Goal: Task Accomplishment & Management: Complete application form

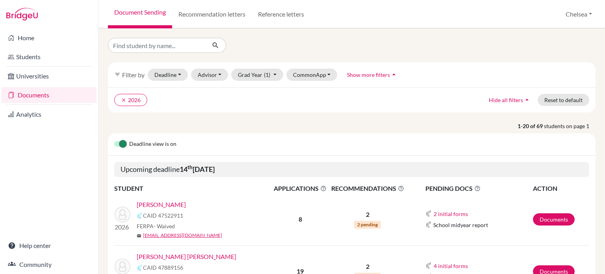
click at [145, 12] on link "Document Sending" at bounding box center [140, 14] width 64 height 28
click at [583, 14] on button "Chelsea" at bounding box center [579, 14] width 34 height 15
click at [369, 47] on div at bounding box center [352, 45] width 500 height 15
click at [156, 47] on input "Find student by name..." at bounding box center [157, 45] width 98 height 15
type input "isabel"
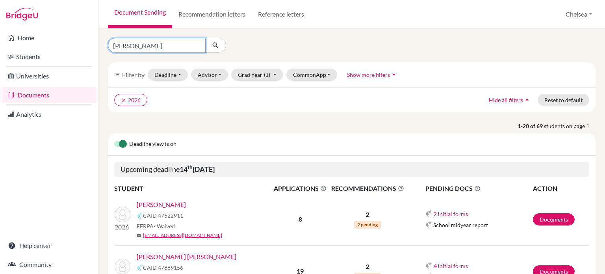
click button "submit" at bounding box center [215, 45] width 21 height 15
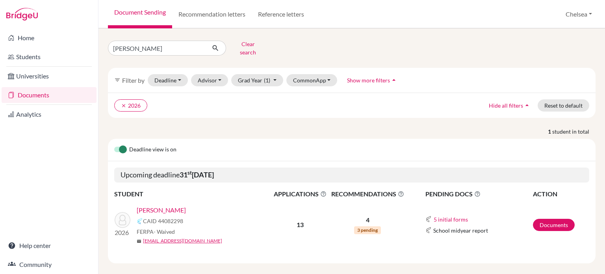
click at [171, 206] on link "Cardoso, Isabel" at bounding box center [161, 209] width 49 height 9
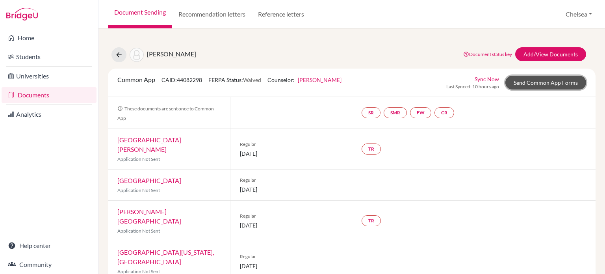
click at [531, 84] on link "Send Common App Forms" at bounding box center [546, 83] width 81 height 14
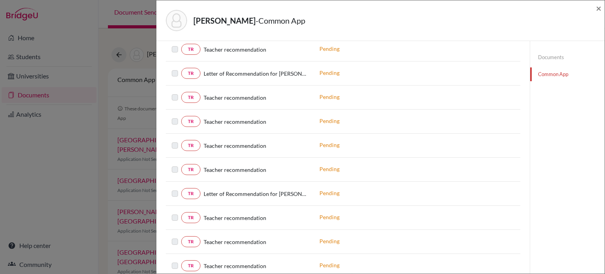
scroll to position [631, 0]
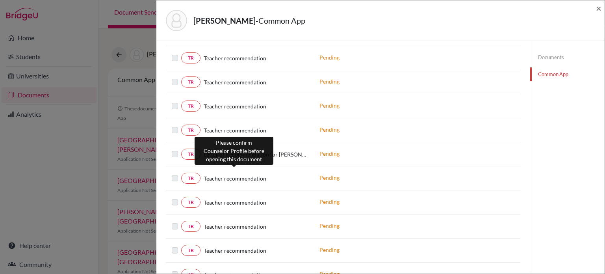
click at [236, 174] on span "Teacher recommendation" at bounding box center [235, 178] width 63 height 8
click at [223, 175] on span "Teacher recommendation" at bounding box center [235, 178] width 63 height 8
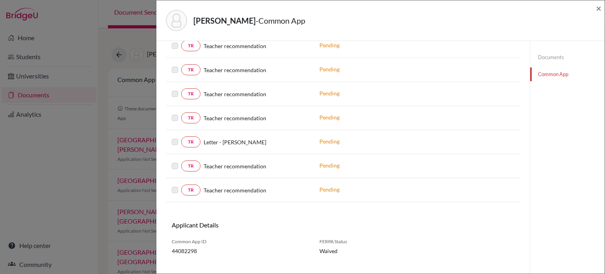
scroll to position [839, 0]
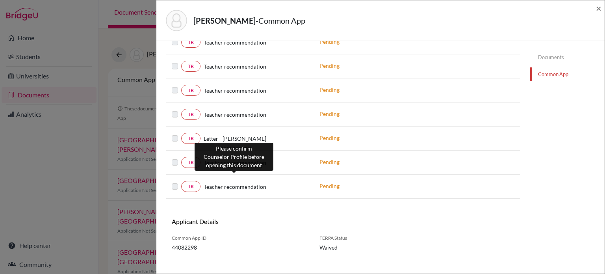
click at [242, 183] on span "Teacher recommendation" at bounding box center [235, 187] width 63 height 8
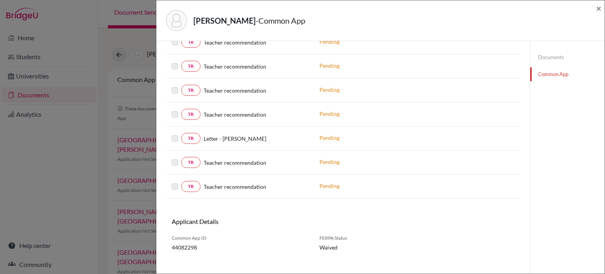
scroll to position [799, 0]
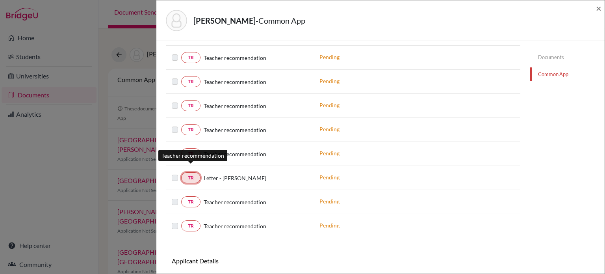
click at [192, 172] on link "TR" at bounding box center [190, 177] width 19 height 11
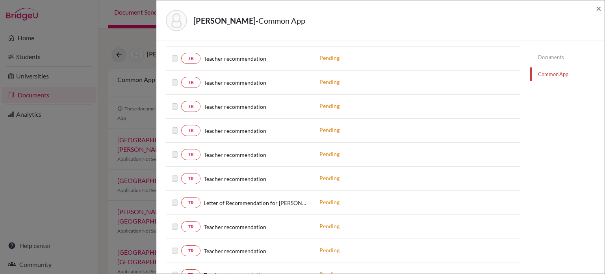
scroll to position [512, 0]
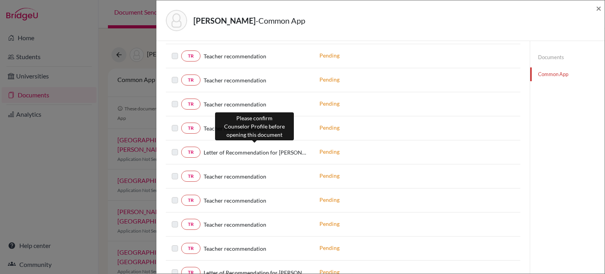
click at [243, 148] on span "Letter of Recommendation for Isabel Millot Cardoso" at bounding box center [256, 152] width 104 height 8
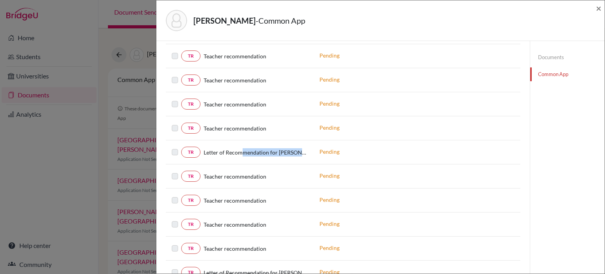
drag, startPoint x: 243, startPoint y: 148, endPoint x: 305, endPoint y: 151, distance: 62.4
click at [305, 151] on div "TR Letter of Recommendation for Isabel Millot Cardoso" at bounding box center [240, 152] width 136 height 11
click at [311, 149] on div "TR Letter of Recommendation for Isabel Millot Cardoso" at bounding box center [240, 152] width 148 height 11
drag, startPoint x: 339, startPoint y: 147, endPoint x: 320, endPoint y: 147, distance: 18.5
click at [320, 147] on p "Pending" at bounding box center [373, 151] width 106 height 8
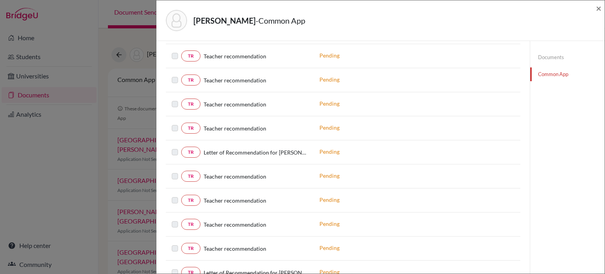
click at [320, 147] on p "Pending" at bounding box center [373, 151] width 106 height 8
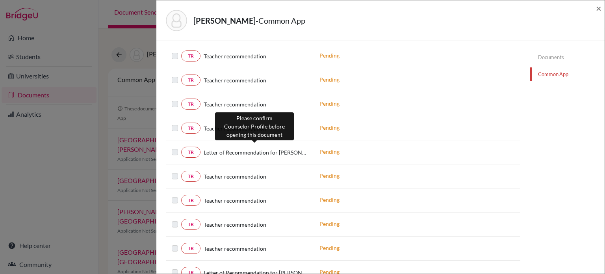
click at [270, 148] on span "Letter of Recommendation for Isabel Millot Cardoso" at bounding box center [256, 152] width 104 height 8
click at [257, 149] on span "Letter of Recommendation for Isabel Millot Cardoso" at bounding box center [256, 152] width 104 height 8
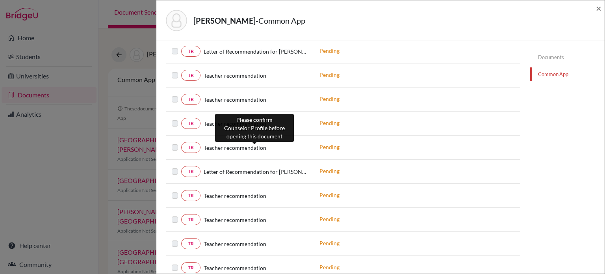
scroll to position [631, 0]
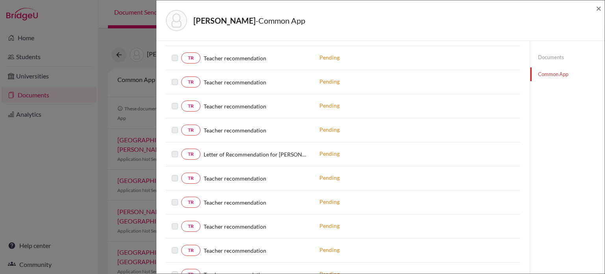
click at [259, 151] on span "Letter of Recommendation for Isabel Millot Cardoso" at bounding box center [256, 154] width 104 height 8
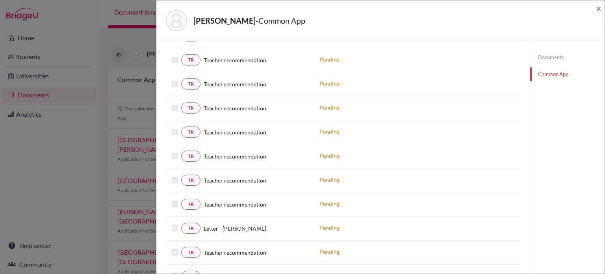
scroll to position [828, 0]
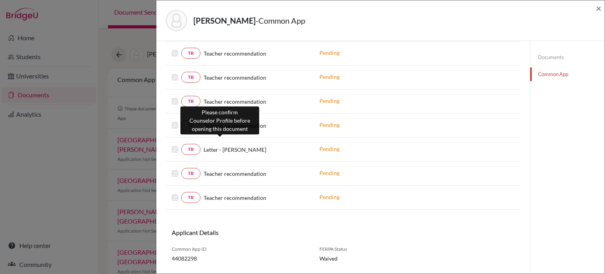
click at [224, 145] on span "Letter - Isabel" at bounding box center [235, 149] width 63 height 8
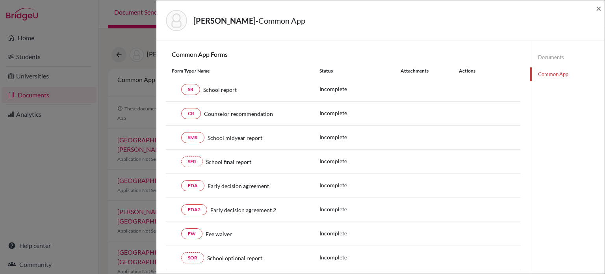
scroll to position [0, 0]
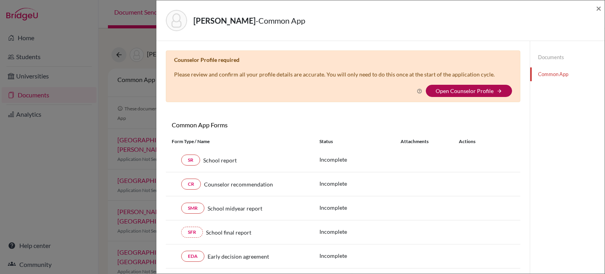
click at [482, 88] on link "Open Counselor Profile" at bounding box center [465, 91] width 58 height 7
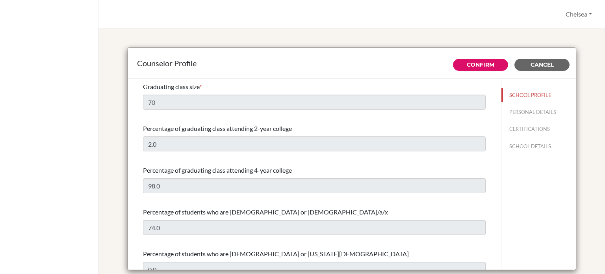
select select "0"
select select "307331"
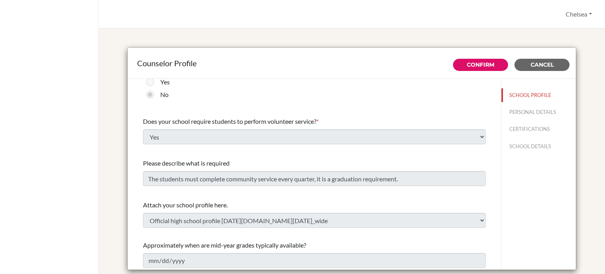
scroll to position [920, 0]
click at [468, 65] on link "Confirm" at bounding box center [481, 64] width 28 height 7
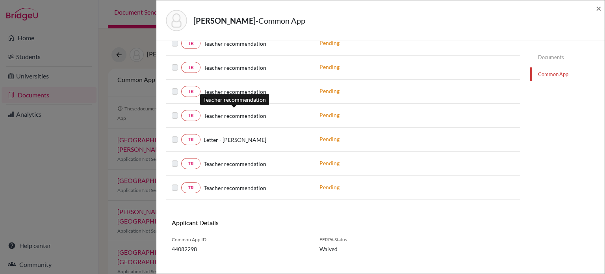
scroll to position [839, 0]
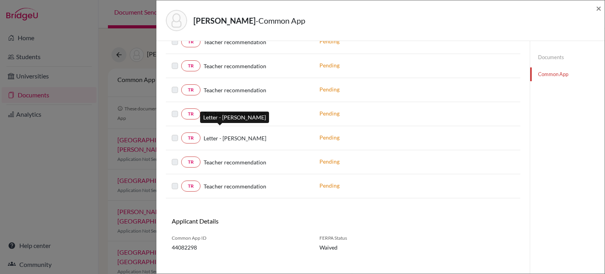
click at [219, 134] on span "Letter - Isabel" at bounding box center [235, 138] width 63 height 8
click at [107, 105] on div "Cardoso, Isabel - Common App × × REQUIRED INFORMATION Document Type / Name Stat…" at bounding box center [302, 137] width 605 height 274
click at [599, 9] on span "×" at bounding box center [599, 7] width 6 height 11
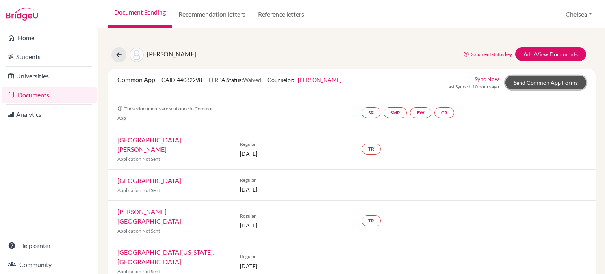
click at [520, 82] on link "Send Common App Forms" at bounding box center [546, 83] width 81 height 14
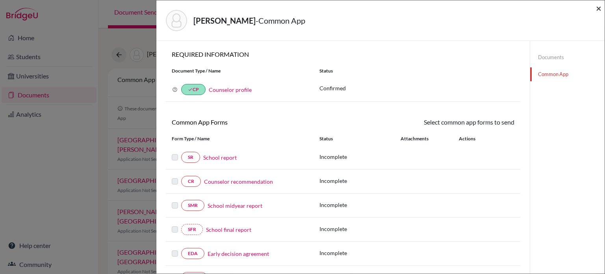
click at [600, 9] on span "×" at bounding box center [599, 7] width 6 height 11
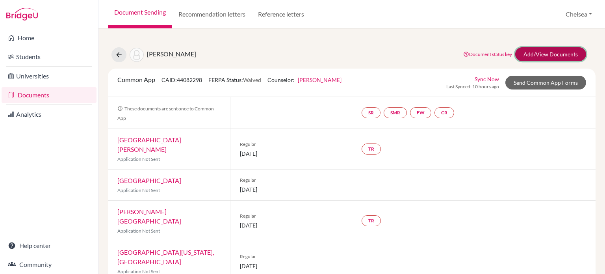
click at [553, 55] on link "Add/View Documents" at bounding box center [551, 54] width 71 height 14
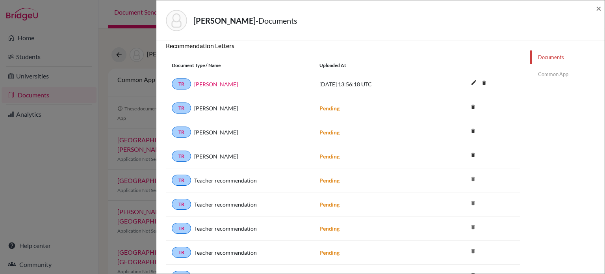
scroll to position [118, 0]
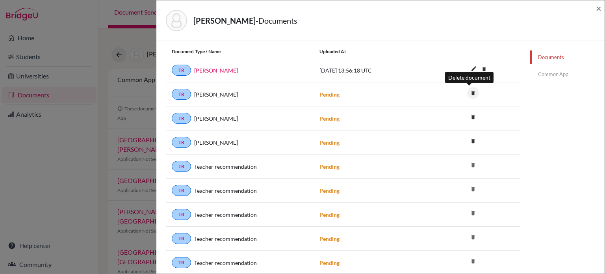
click at [470, 92] on icon "delete" at bounding box center [473, 93] width 12 height 12
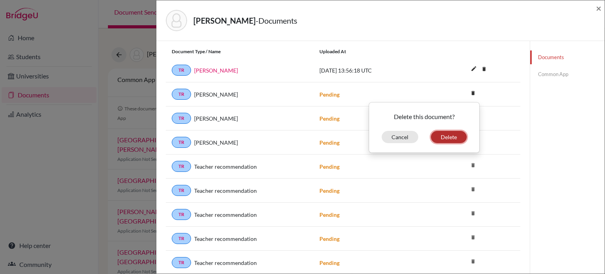
click at [448, 135] on button "Delete" at bounding box center [449, 137] width 36 height 12
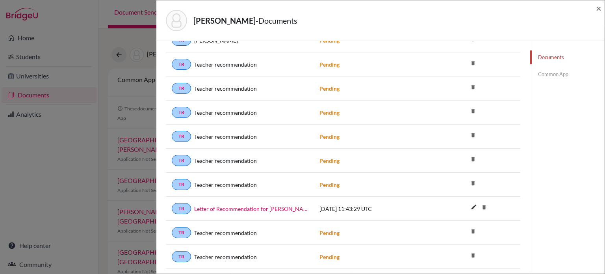
scroll to position [223, 0]
click at [102, 37] on div "Cardoso, Isabel - Documents × Documents note_add Add Document Document type Cha…" at bounding box center [302, 137] width 605 height 274
click at [600, 9] on span "×" at bounding box center [599, 7] width 6 height 11
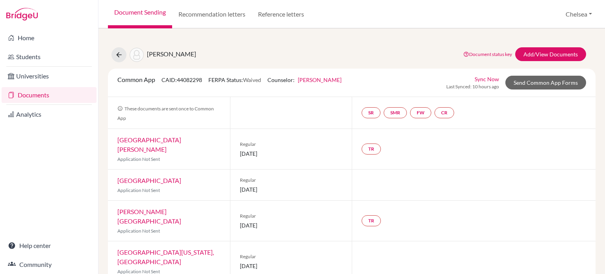
click at [158, 15] on link "Document Sending" at bounding box center [140, 14] width 64 height 28
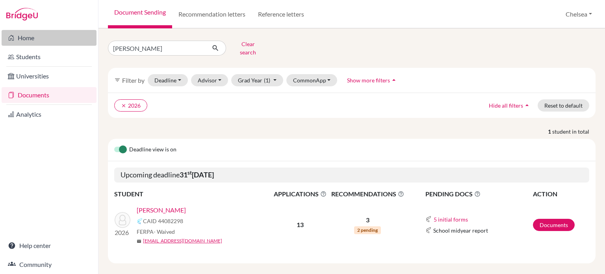
click at [58, 42] on link "Home" at bounding box center [49, 38] width 95 height 16
drag, startPoint x: 145, startPoint y: 48, endPoint x: 91, endPoint y: 44, distance: 53.4
click at [91, 44] on div "Home Students Universities Documents Analytics Help center Community Document S…" at bounding box center [302, 137] width 605 height 274
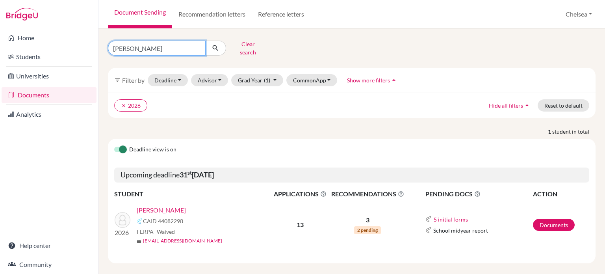
type input "[PERSON_NAME]"
click button "submit" at bounding box center [215, 48] width 21 height 15
click at [191, 207] on link "[PERSON_NAME] [PERSON_NAME]" at bounding box center [187, 209] width 100 height 9
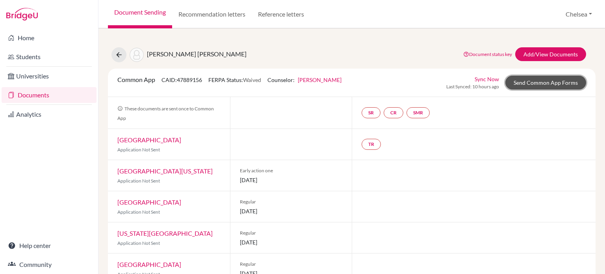
click at [521, 80] on link "Send Common App Forms" at bounding box center [546, 83] width 81 height 14
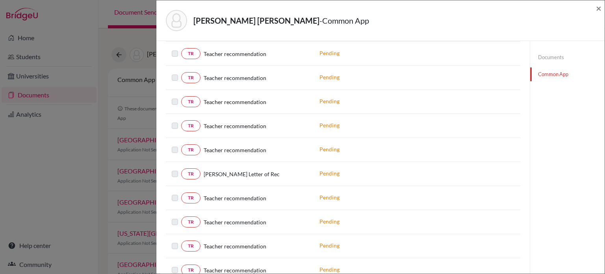
scroll to position [434, 0]
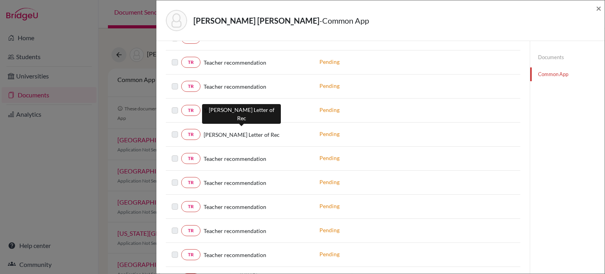
click at [233, 130] on span "[PERSON_NAME] Letter of Rec" at bounding box center [242, 134] width 76 height 8
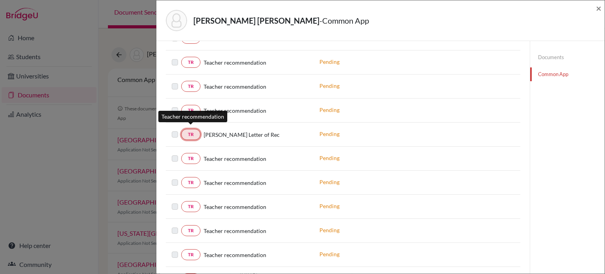
click at [192, 130] on link "TR" at bounding box center [190, 134] width 19 height 11
click at [259, 136] on div "TR [PERSON_NAME] Letter of Rec Pending" at bounding box center [343, 135] width 355 height 24
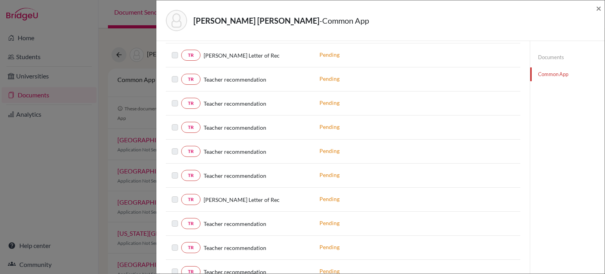
scroll to position [552, 0]
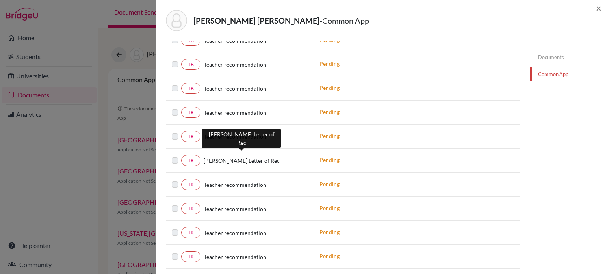
click at [241, 156] on span "[PERSON_NAME] Letter of Rec" at bounding box center [242, 160] width 76 height 8
click at [241, 157] on span "[PERSON_NAME] Letter of Rec" at bounding box center [242, 160] width 76 height 8
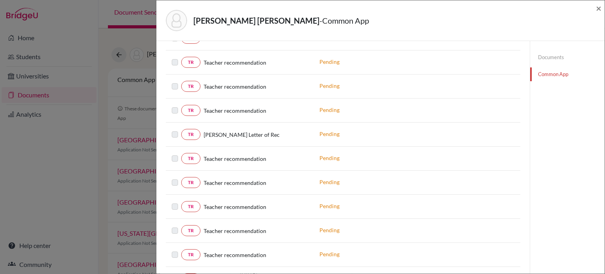
scroll to position [591, 0]
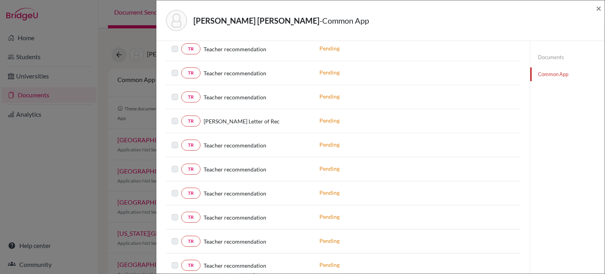
click at [229, 223] on div "Document Type / Name Uploaded at TR [PERSON_NAME] [DATE] 13:52:49 UTC TR [PERSO…" at bounding box center [343, 197] width 355 height 833
click at [235, 239] on div "TR Teacher recommendation" at bounding box center [240, 241] width 136 height 11
click at [237, 261] on span "Teacher recommendation" at bounding box center [235, 265] width 63 height 8
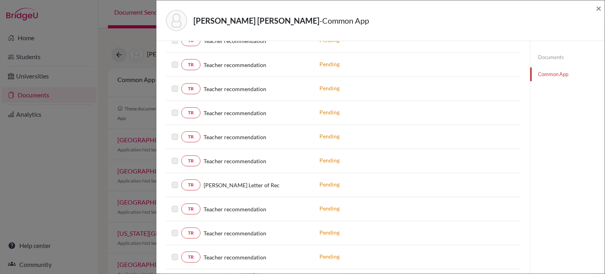
scroll to position [710, 0]
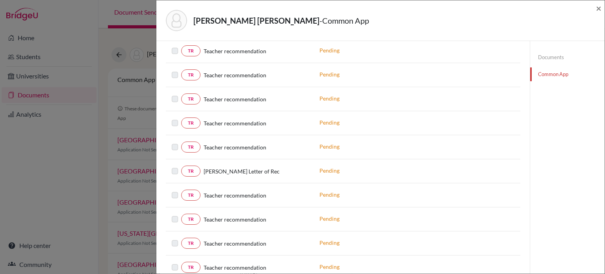
click at [233, 241] on div "TR Teacher recommendation" at bounding box center [240, 243] width 136 height 11
click at [238, 263] on span "Teacher recommendation" at bounding box center [235, 267] width 63 height 8
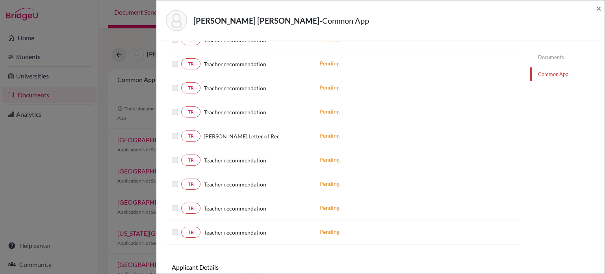
scroll to position [985, 0]
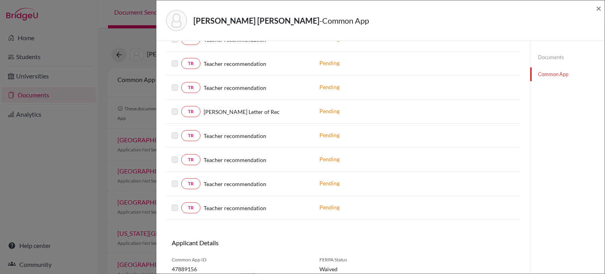
click at [241, 108] on span "[PERSON_NAME] Letter of Rec" at bounding box center [242, 112] width 76 height 8
click at [181, 107] on label at bounding box center [181, 107] width 0 height 0
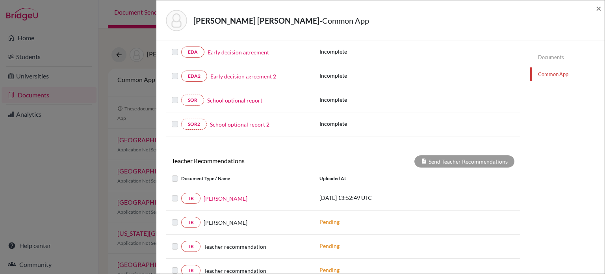
scroll to position [257, 0]
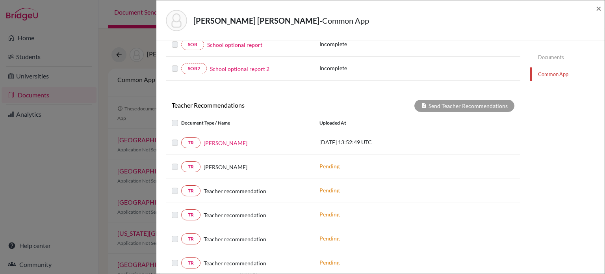
click at [325, 162] on p "Pending" at bounding box center [373, 166] width 106 height 8
click at [549, 58] on link "Documents" at bounding box center [568, 57] width 74 height 14
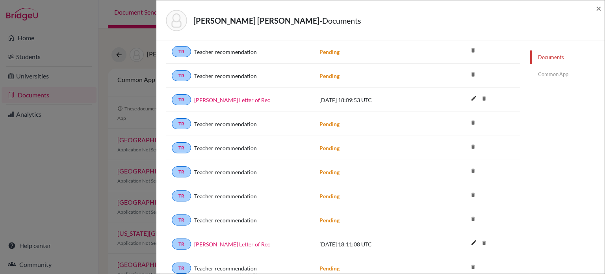
click at [549, 74] on link "Common App" at bounding box center [568, 74] width 74 height 14
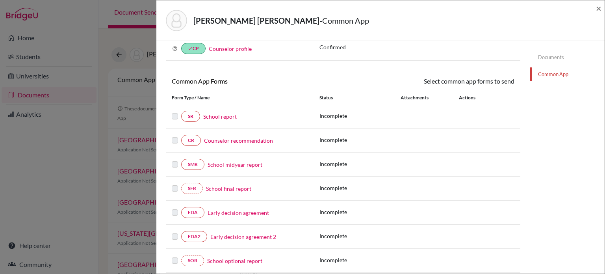
scroll to position [257, 0]
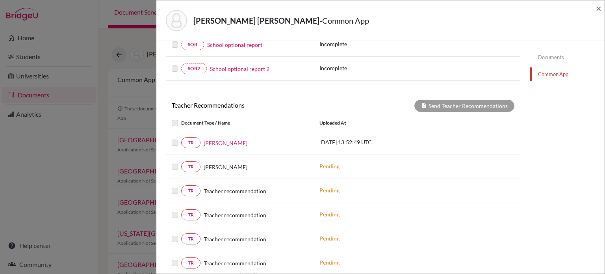
click at [602, 7] on div "[PERSON_NAME] [PERSON_NAME] - Common App ×" at bounding box center [380, 20] width 449 height 41
click at [600, 9] on span "×" at bounding box center [599, 7] width 6 height 11
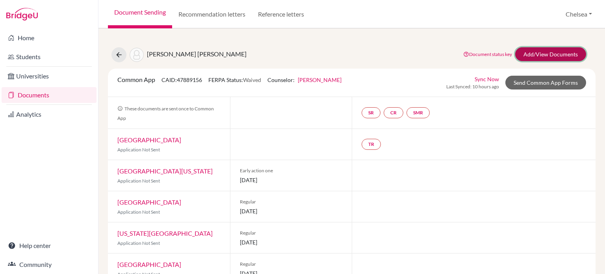
click at [549, 54] on link "Add/View Documents" at bounding box center [551, 54] width 71 height 14
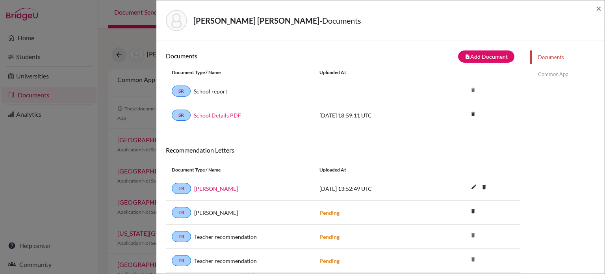
click at [539, 75] on link "Common App" at bounding box center [568, 74] width 74 height 14
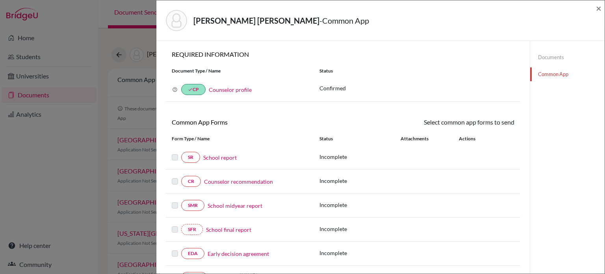
click at [548, 56] on link "Documents" at bounding box center [568, 57] width 74 height 14
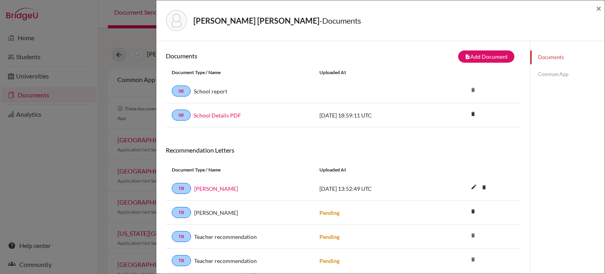
click at [469, 234] on icon "delete" at bounding box center [473, 235] width 12 height 12
click at [482, 56] on button "note_add Add Document" at bounding box center [486, 56] width 56 height 12
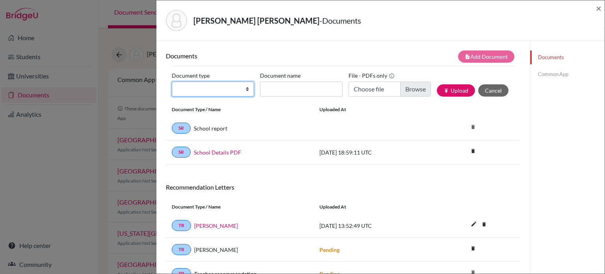
click at [222, 88] on select "Change explanation for Common App reports Counselor recommendation Internationa…" at bounding box center [213, 89] width 82 height 15
select select "5"
click at [172, 82] on select "Change explanation for Common App reports Counselor recommendation Internationa…" at bounding box center [213, 89] width 82 height 15
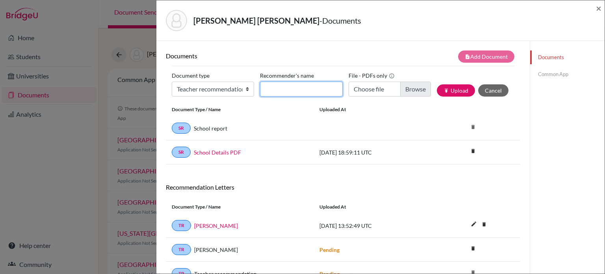
click at [295, 85] on input "Recommender's name" at bounding box center [301, 89] width 82 height 15
type input "[PERSON_NAME]"
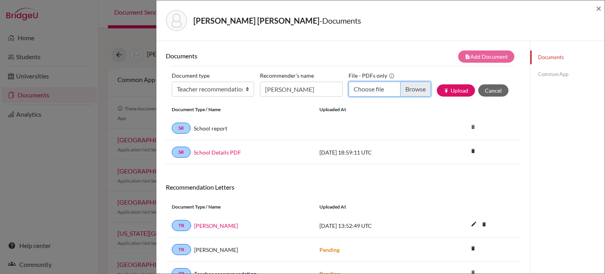
click at [410, 91] on input "Choose file" at bounding box center [390, 89] width 82 height 15
type input "C:\fakepath\[PERSON_NAME].docx.pdf"
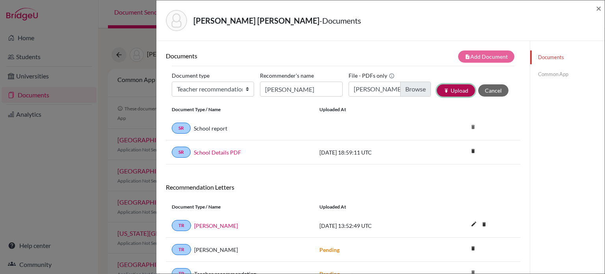
click at [456, 90] on button "publish Upload" at bounding box center [456, 90] width 38 height 12
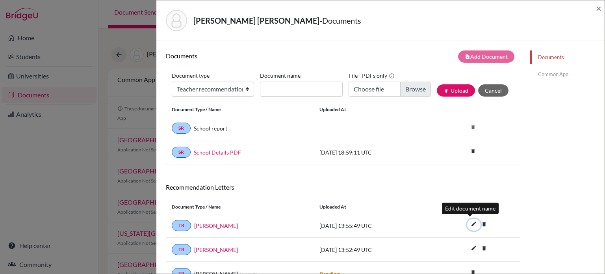
click at [471, 223] on icon "edit" at bounding box center [474, 224] width 13 height 13
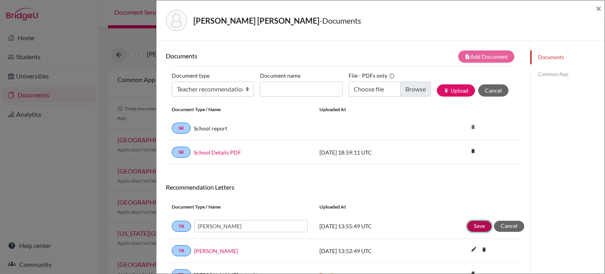
click at [475, 227] on button "Save" at bounding box center [479, 226] width 24 height 11
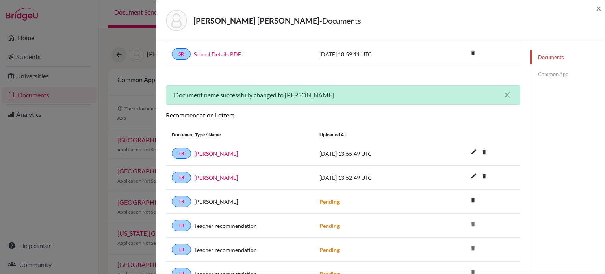
scroll to position [118, 0]
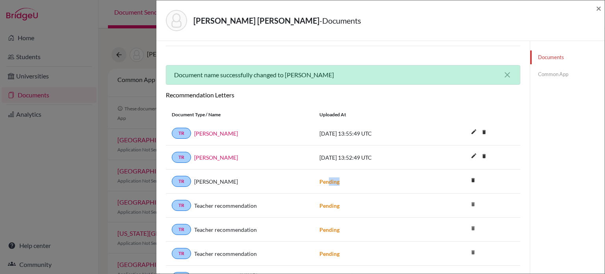
drag, startPoint x: 328, startPoint y: 177, endPoint x: 377, endPoint y: 179, distance: 49.3
click at [377, 179] on div "Pending" at bounding box center [388, 181] width 148 height 8
drag, startPoint x: 322, startPoint y: 205, endPoint x: 454, endPoint y: 204, distance: 132.1
click at [453, 205] on div "Pending" at bounding box center [388, 205] width 148 height 8
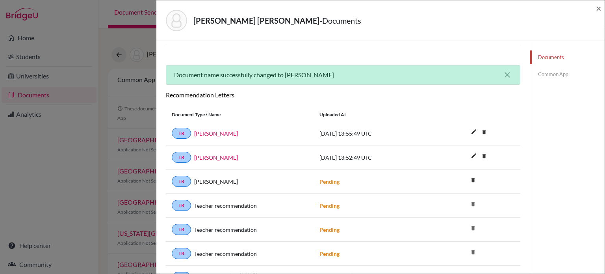
click at [469, 199] on icon "delete" at bounding box center [473, 204] width 12 height 12
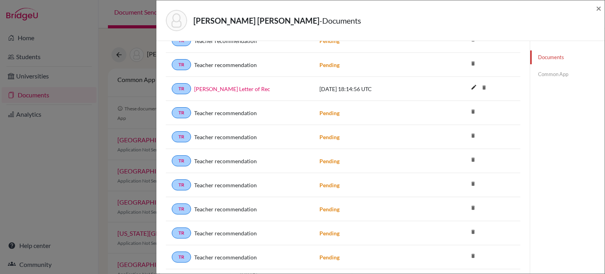
scroll to position [670, 0]
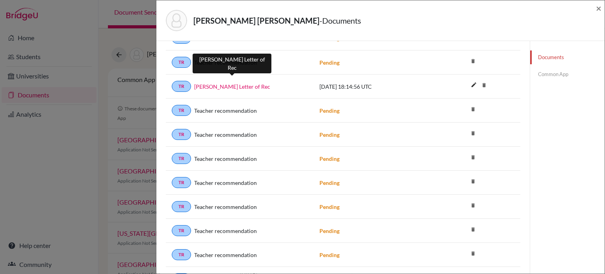
click at [218, 82] on link "[PERSON_NAME] Letter of Rec" at bounding box center [232, 86] width 76 height 8
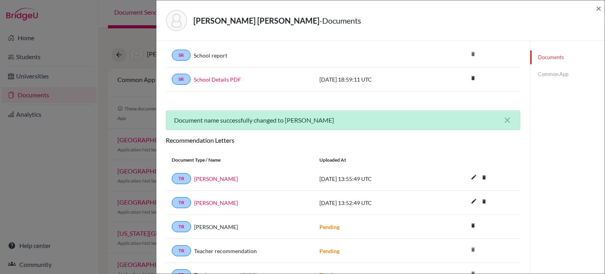
scroll to position [0, 0]
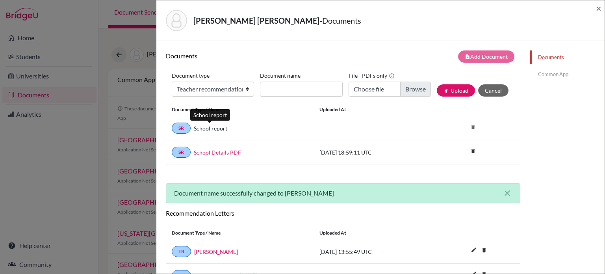
click at [210, 129] on link "School report" at bounding box center [211, 128] width 34 height 8
click at [598, 9] on span "×" at bounding box center [599, 7] width 6 height 11
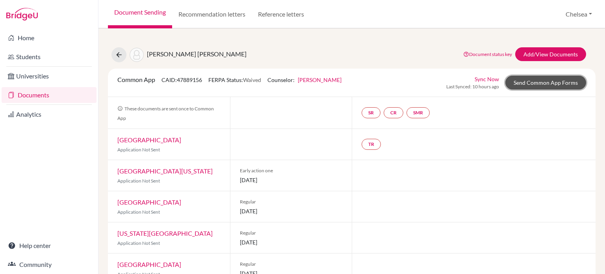
click at [552, 83] on link "Send Common App Forms" at bounding box center [546, 83] width 81 height 14
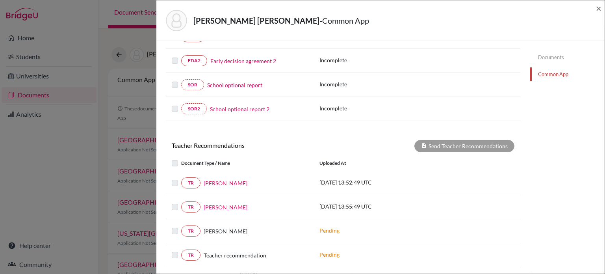
scroll to position [237, 0]
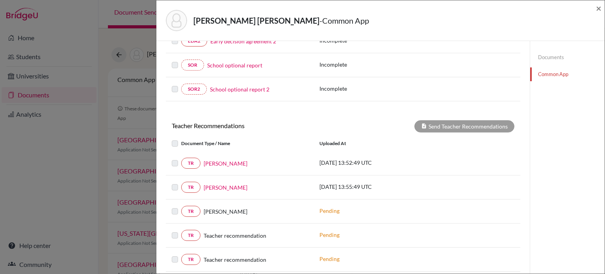
click at [181, 158] on label at bounding box center [181, 158] width 0 height 0
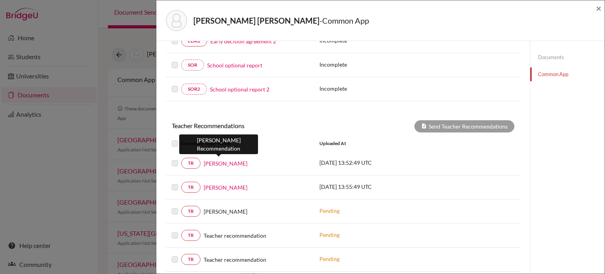
click at [216, 160] on link "[PERSON_NAME]" at bounding box center [226, 163] width 44 height 8
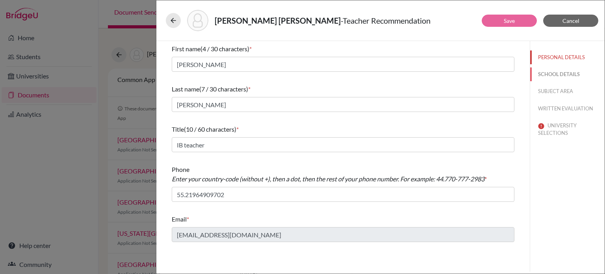
click at [550, 74] on button "SCHOOL DETAILS" at bounding box center [568, 74] width 74 height 14
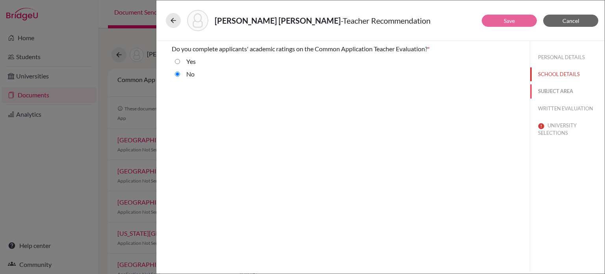
click at [558, 93] on button "SUBJECT AREA" at bounding box center [568, 91] width 74 height 14
select select "2"
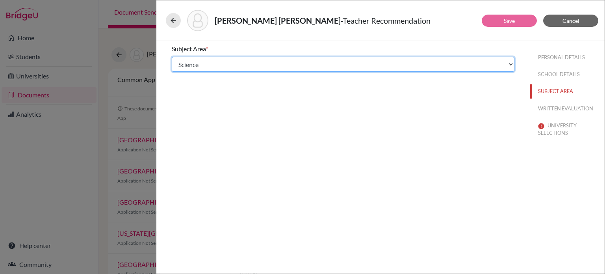
click at [429, 68] on select "Select... Math English Science World Language Social Studies Other Computer Sci…" at bounding box center [343, 64] width 343 height 15
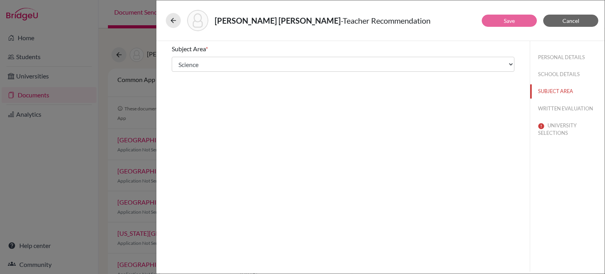
drag, startPoint x: 605, startPoint y: 211, endPoint x: 605, endPoint y: 203, distance: 8.3
click at [605, 211] on div "PERSONAL DETAILS SCHOOL DETAILS SUBJECT AREA WRITTEN EVALUATION UNIVERSITY SELE…" at bounding box center [567, 156] width 75 height 231
click at [579, 109] on button "WRITTEN EVALUATION" at bounding box center [568, 109] width 74 height 14
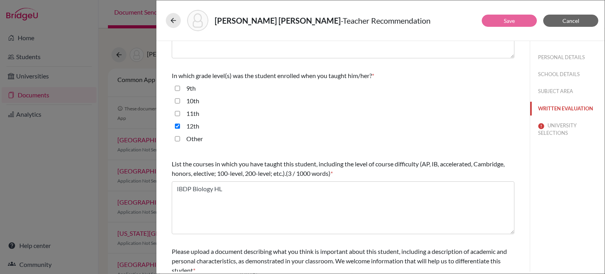
scroll to position [224, 0]
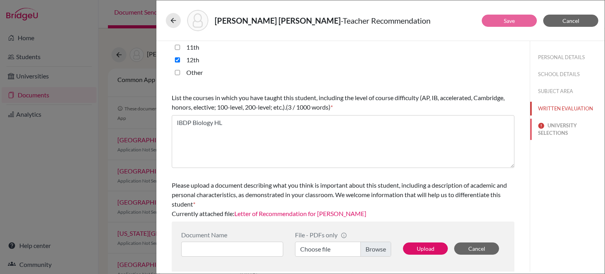
click at [552, 127] on button "UNIVERSITY SELECTIONS" at bounding box center [568, 129] width 74 height 21
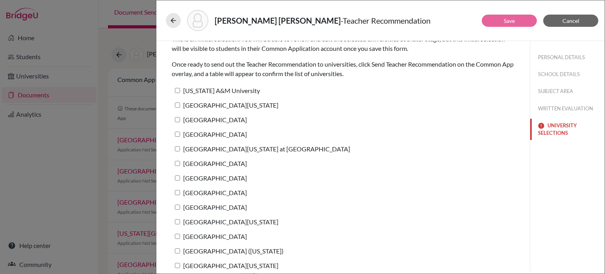
scroll to position [46, 0]
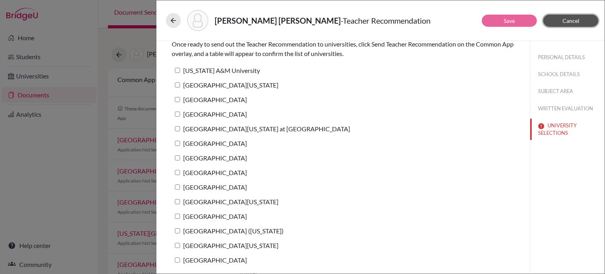
click at [572, 21] on span "Cancel" at bounding box center [571, 20] width 17 height 7
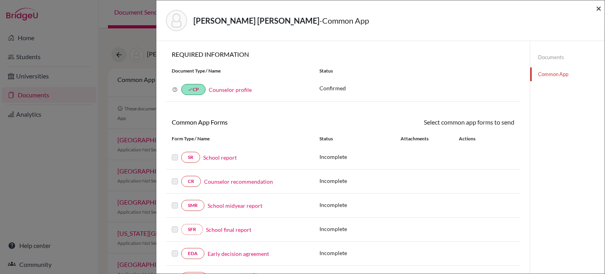
click at [598, 7] on span "×" at bounding box center [599, 7] width 6 height 11
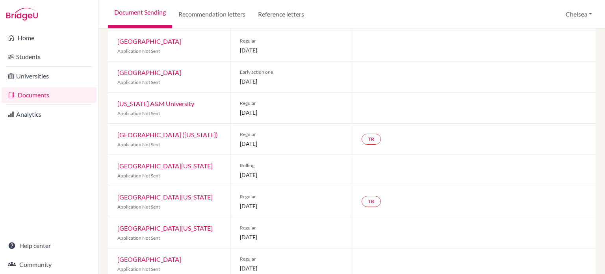
scroll to position [237, 0]
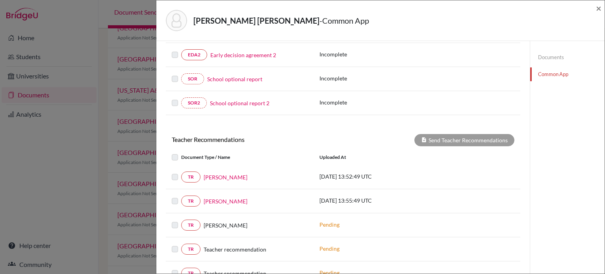
scroll to position [237, 0]
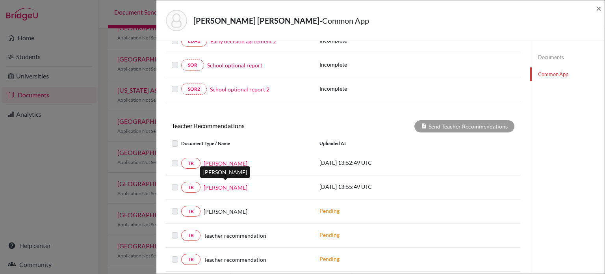
click at [219, 185] on link "[PERSON_NAME]" at bounding box center [226, 187] width 44 height 8
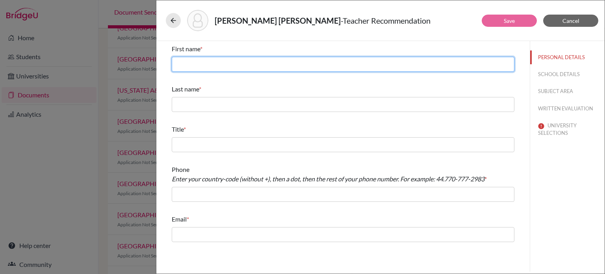
click at [209, 64] on input "text" at bounding box center [343, 64] width 343 height 15
type input "[PERSON_NAME]"
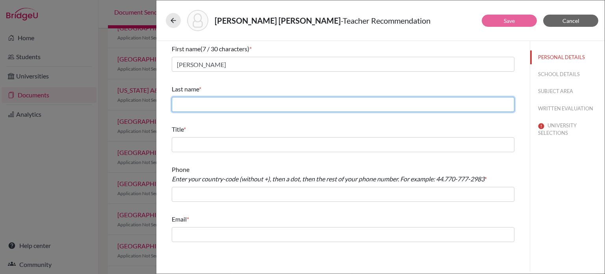
click at [200, 103] on input "text" at bounding box center [343, 104] width 343 height 15
type input "[PERSON_NAME]"
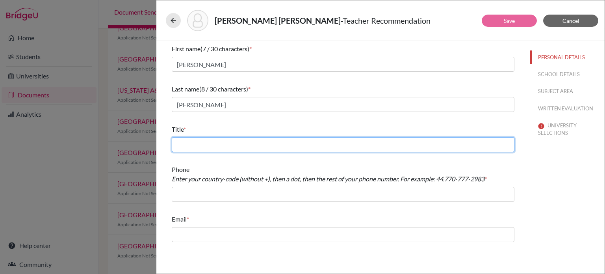
click at [206, 147] on input "text" at bounding box center [343, 144] width 343 height 15
click at [197, 141] on input "text" at bounding box center [343, 144] width 343 height 15
click at [326, 143] on input "Head of Language Department/ IBDP English A" at bounding box center [343, 144] width 343 height 15
type input "Head of Language Department/ IBDP English A Teacher"
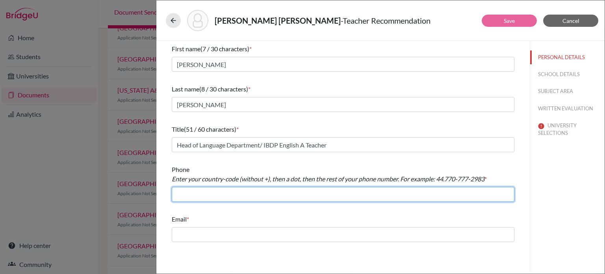
click at [259, 199] on input "text" at bounding box center [343, 194] width 343 height 15
type input "[PHONE_NUMBER]"
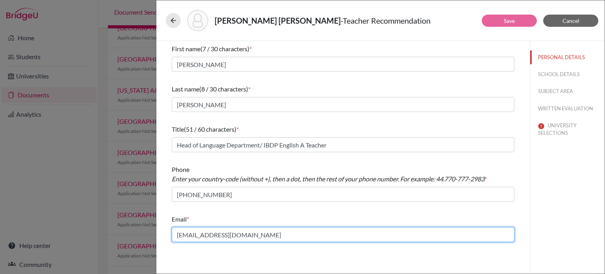
drag, startPoint x: 251, startPoint y: 237, endPoint x: 142, endPoint y: 239, distance: 108.8
click at [142, 239] on div "[PERSON_NAME] [PERSON_NAME] - Teacher Recommendation Save Cancel First name (7 …" at bounding box center [302, 137] width 605 height 274
click at [224, 230] on input "[EMAIL_ADDRESS][DOMAIN_NAME]" at bounding box center [343, 234] width 343 height 15
click at [224, 233] on input "[EMAIL_ADDRESS][DOMAIN_NAME]" at bounding box center [343, 234] width 343 height 15
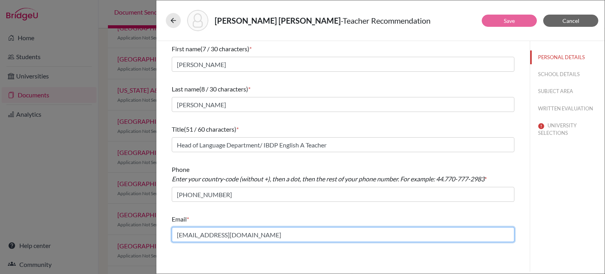
click at [224, 233] on input "[EMAIL_ADDRESS][DOMAIN_NAME]" at bounding box center [343, 234] width 343 height 15
paste input "[EMAIL_ADDRESS][DOMAIN_NAME]"
type input "[EMAIL_ADDRESS][DOMAIN_NAME]"
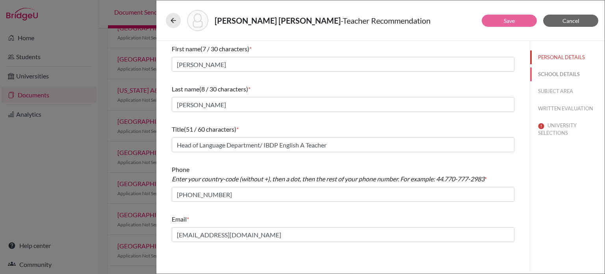
click at [555, 72] on button "SCHOOL DETAILS" at bounding box center [568, 74] width 74 height 14
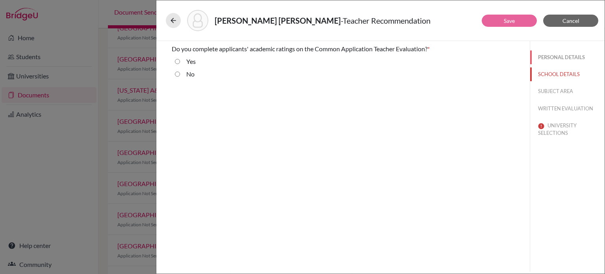
click at [570, 56] on button "PERSONAL DETAILS" at bounding box center [568, 57] width 74 height 14
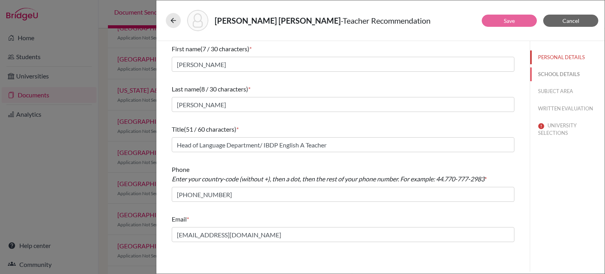
click at [562, 73] on button "SCHOOL DETAILS" at bounding box center [568, 74] width 74 height 14
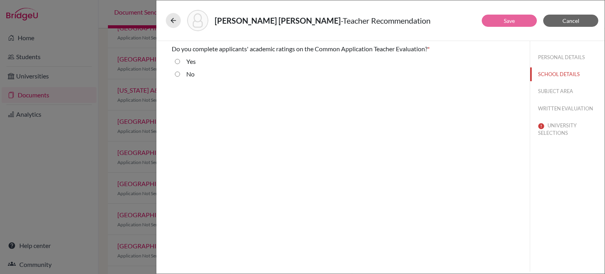
click at [175, 75] on input "No" at bounding box center [177, 73] width 5 height 9
radio input "true"
click at [546, 91] on button "SUBJECT AREA" at bounding box center [568, 91] width 74 height 14
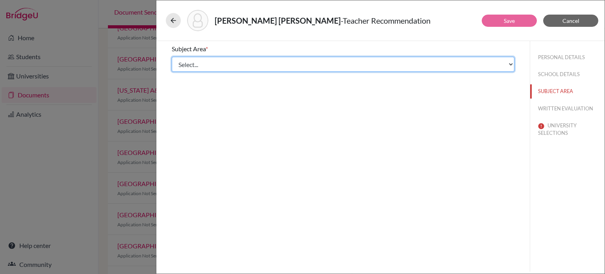
click at [259, 63] on select "Select... Math English Science World Language Social Studies Other Computer Sci…" at bounding box center [343, 64] width 343 height 15
select select "1"
click at [172, 57] on select "Select... Math English Science World Language Social Studies Other Computer Sci…" at bounding box center [343, 64] width 343 height 15
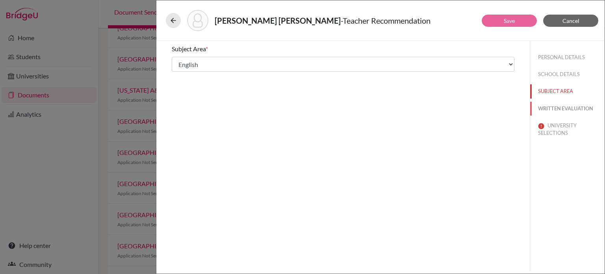
click at [577, 111] on button "WRITTEN EVALUATION" at bounding box center [568, 109] width 74 height 14
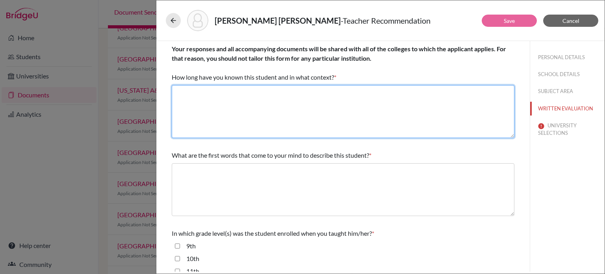
click at [239, 123] on textarea at bounding box center [343, 111] width 343 height 53
type textarea "I have been [PERSON_NAME]'s English teacher for the past three consecutive year…"
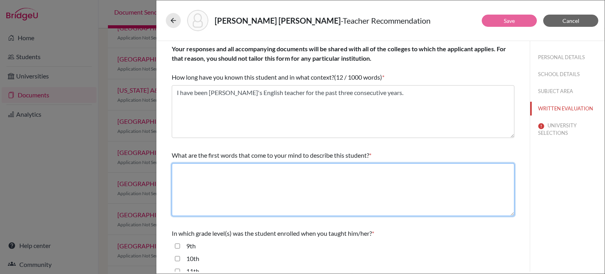
click at [233, 178] on textarea at bounding box center [343, 189] width 343 height 53
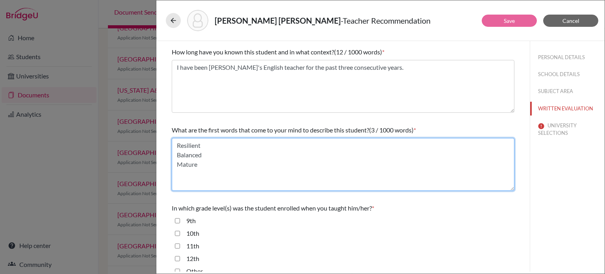
scroll to position [39, 0]
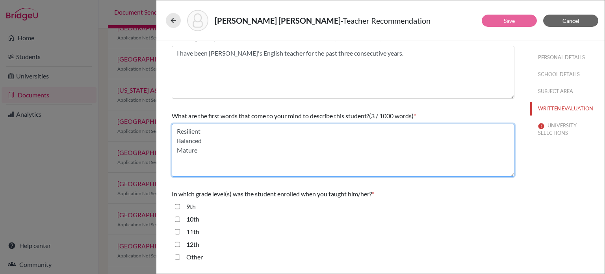
type textarea "Resilient Balanced Mature"
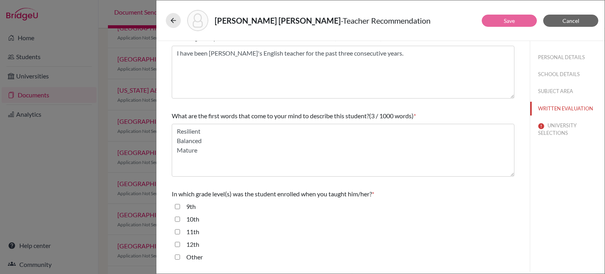
click at [177, 221] on input "10th" at bounding box center [177, 218] width 5 height 9
checkbox input "true"
click at [179, 232] on input "11th" at bounding box center [177, 231] width 5 height 9
checkbox input "true"
click at [177, 247] on input "12th" at bounding box center [177, 244] width 5 height 9
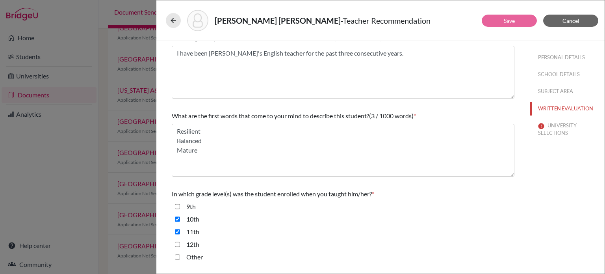
checkbox input "true"
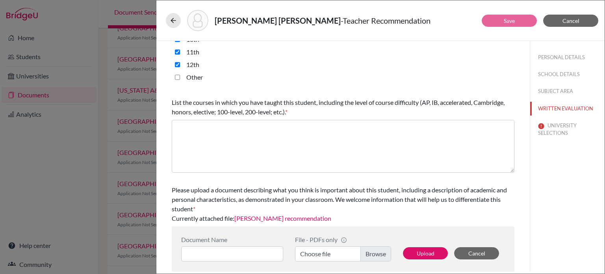
scroll to position [224, 0]
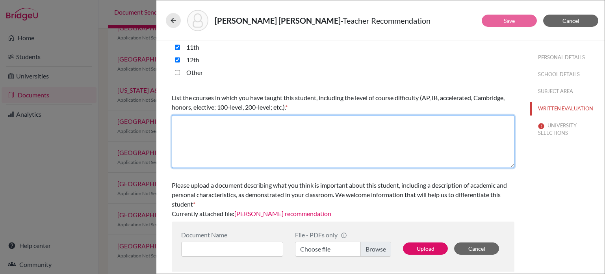
click at [270, 133] on textarea at bounding box center [343, 141] width 343 height 53
drag, startPoint x: 402, startPoint y: 124, endPoint x: 283, endPoint y: 123, distance: 119.0
click at [282, 124] on textarea "MYP English Language and Literature, IBDP English A Language and Literature Y1," at bounding box center [343, 141] width 343 height 53
click at [421, 121] on textarea "MYP English Language and Literature, IBDP English A Language and Literature Y1," at bounding box center [343, 141] width 343 height 53
paste textarea "IBDP English A Language and Literature Y1,"
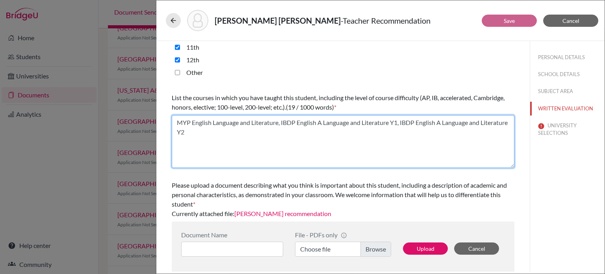
type textarea "MYP English Language and Literature, IBDP English A Language and Literature Y1,…"
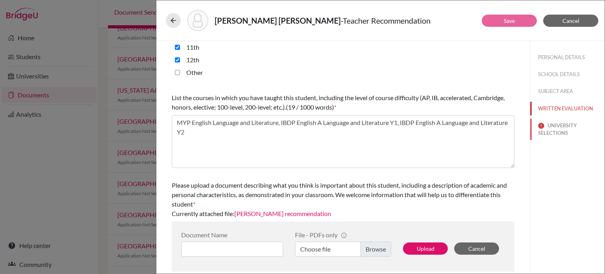
click at [544, 129] on button "UNIVERSITY SELECTIONS" at bounding box center [568, 129] width 74 height 21
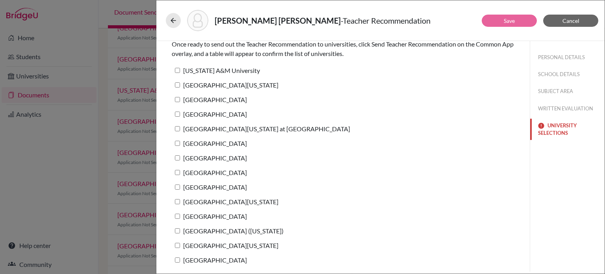
scroll to position [0, 0]
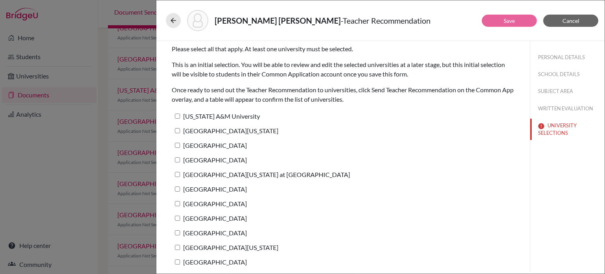
click at [175, 131] on input "[GEOGRAPHIC_DATA][US_STATE]" at bounding box center [177, 130] width 5 height 5
checkbox input "true"
click at [498, 20] on button "Save" at bounding box center [509, 21] width 55 height 12
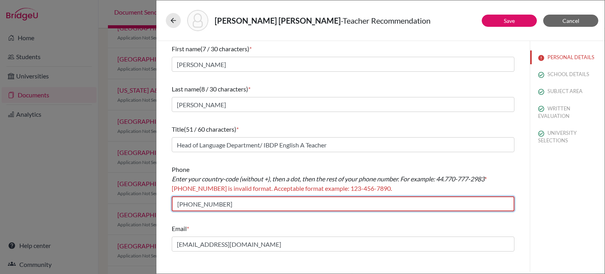
click at [181, 201] on input "[PHONE_NUMBER]" at bounding box center [343, 203] width 343 height 15
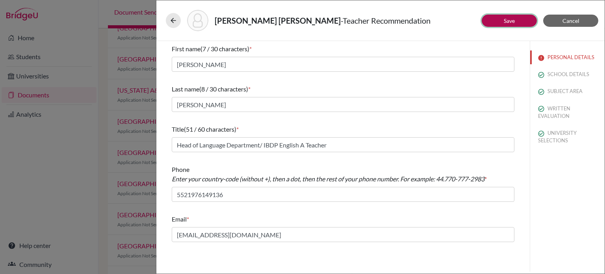
click at [512, 21] on link "Save" at bounding box center [509, 20] width 11 height 7
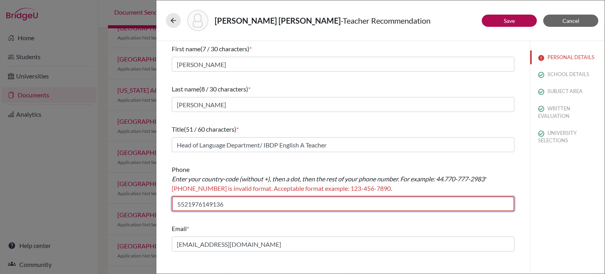
click at [184, 205] on input "5521976149136" at bounding box center [343, 203] width 343 height 15
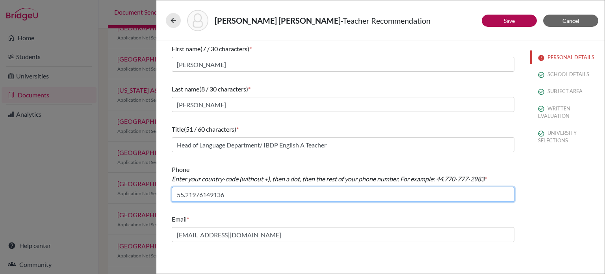
click at [196, 194] on input "55.21976149136" at bounding box center [343, 194] width 343 height 15
click at [194, 195] on input "55.219-761-49136" at bounding box center [343, 194] width 343 height 15
type input "55.219-761-49136"
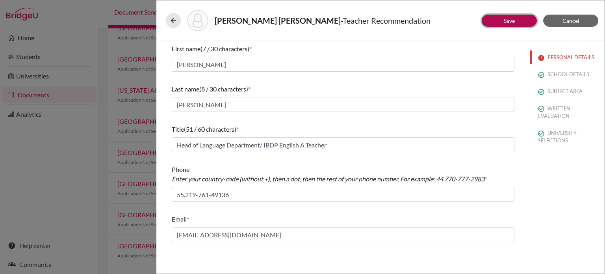
click at [509, 18] on link "Save" at bounding box center [509, 20] width 11 height 7
